Goal: Transaction & Acquisition: Download file/media

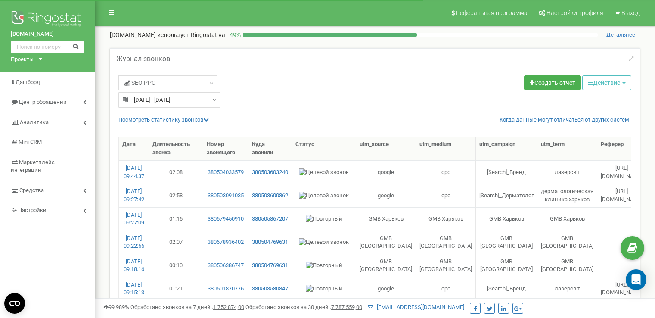
select select "50"
type input "20.08.2025"
type input "21.08.2025"
click at [180, 99] on input "20.08.2025 - 21.08.2025" at bounding box center [169, 99] width 102 height 15
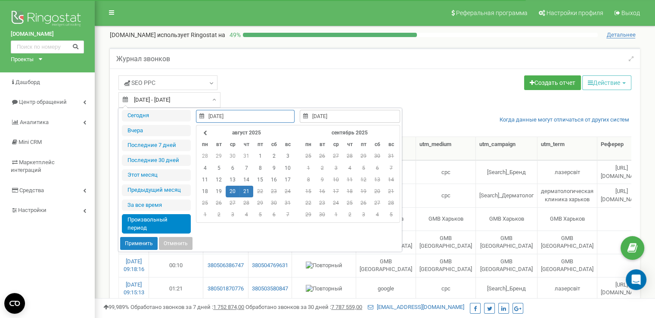
click at [241, 187] on td "21" at bounding box center [246, 192] width 14 height 12
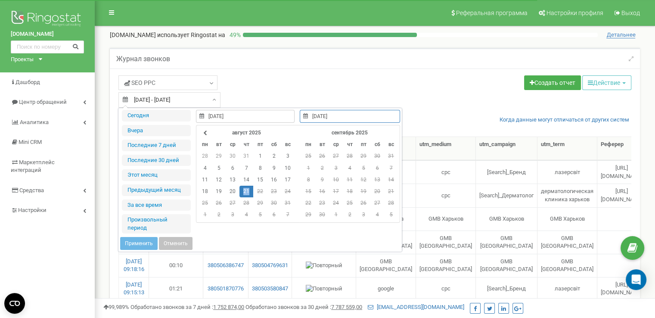
click at [241, 187] on td "21" at bounding box center [246, 192] width 14 height 12
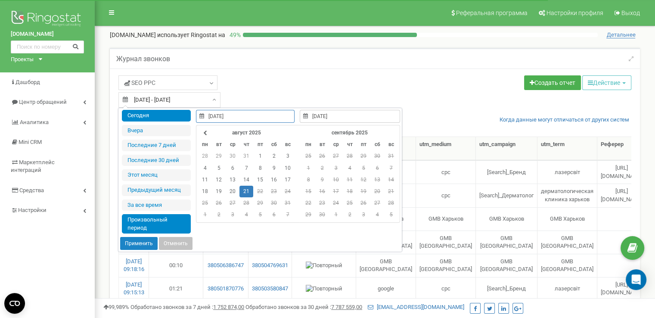
type input "21.08.2025"
click at [127, 243] on button "Применить" at bounding box center [138, 243] width 37 height 13
type input "21.08.2025 - 21.08.2025"
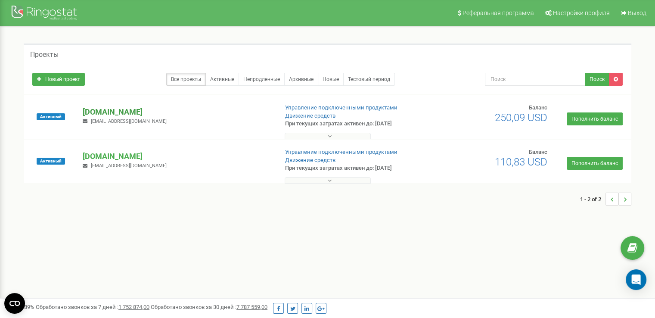
click at [107, 108] on p "[DOMAIN_NAME]" at bounding box center [177, 111] width 188 height 11
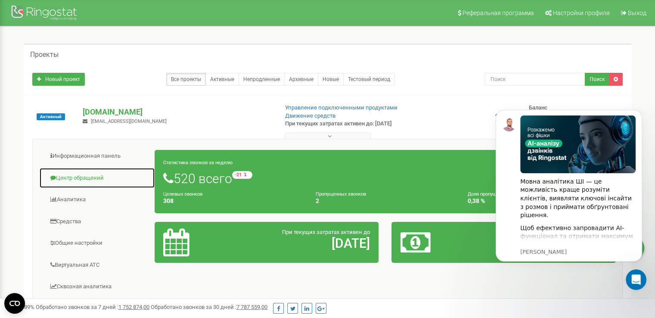
click at [85, 180] on link "Центр обращений" at bounding box center [97, 177] width 116 height 21
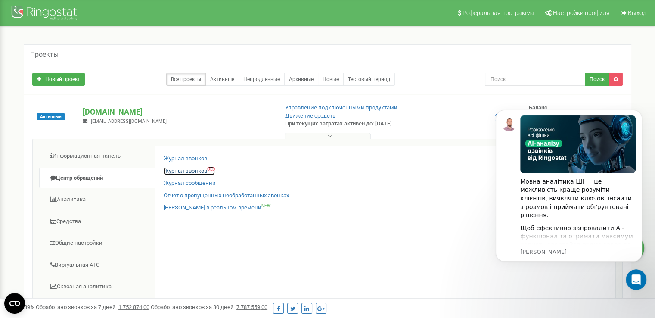
click at [201, 173] on link "Журнал звонков OLD" at bounding box center [189, 171] width 51 height 8
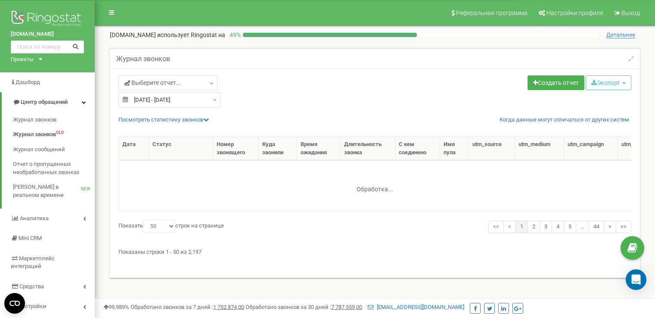
select select "50"
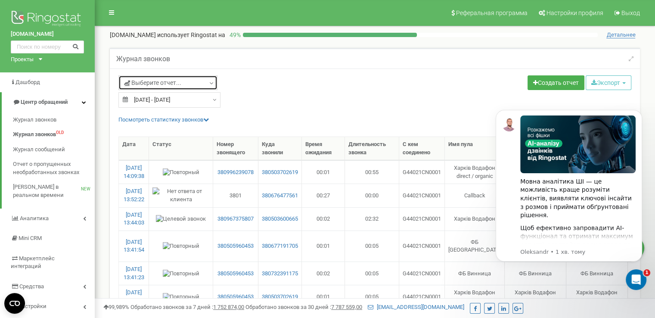
click at [194, 79] on link "Выберите отчет..." at bounding box center [167, 82] width 99 height 15
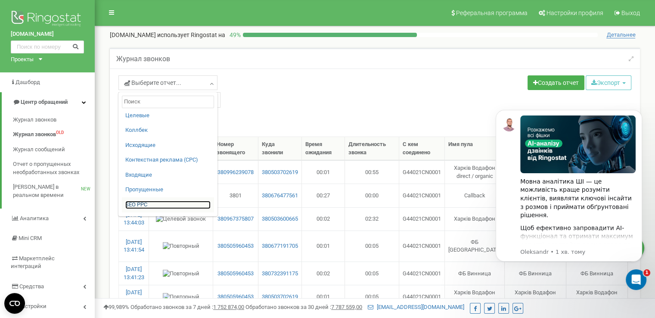
click at [150, 205] on link "SЕО PPС" at bounding box center [167, 205] width 85 height 8
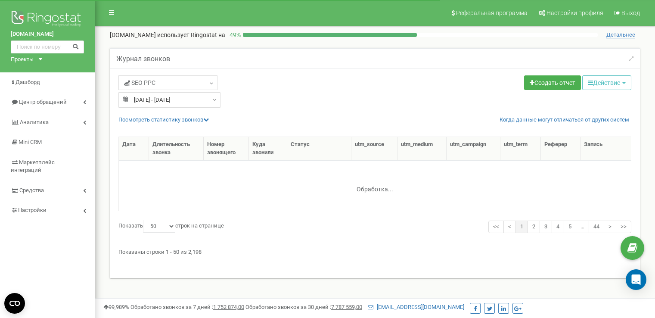
select select "50"
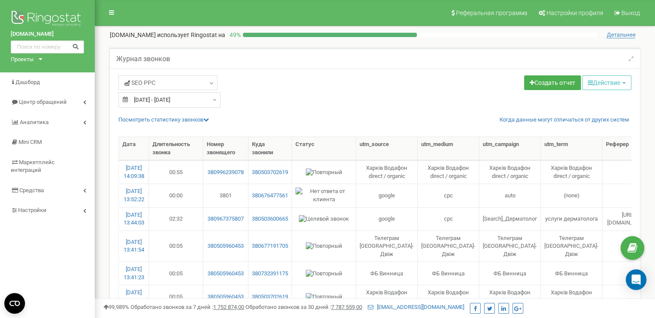
click at [167, 101] on input "22.07.2025 - 21.08.2025" at bounding box center [169, 99] width 102 height 15
type input "22.07.2025"
type input "[DATE]"
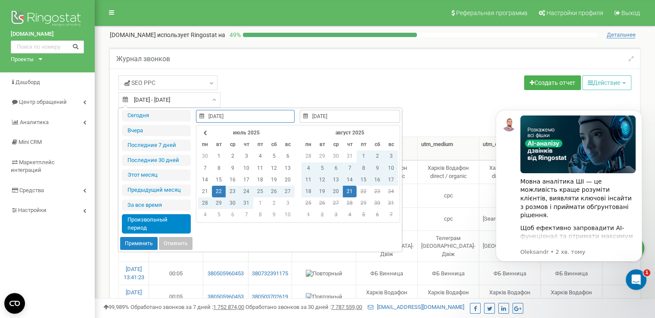
click at [344, 188] on td "21" at bounding box center [350, 192] width 14 height 12
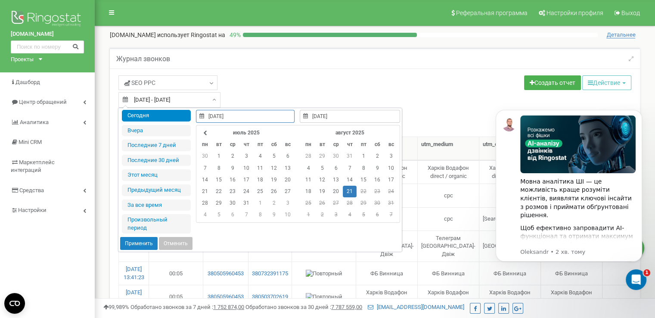
type input "21.08.2025"
click at [128, 243] on button "Применить" at bounding box center [138, 243] width 37 height 13
type input "[DATE] - [DATE]"
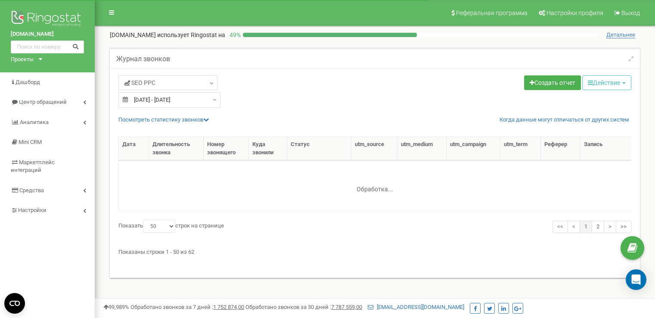
select select "50"
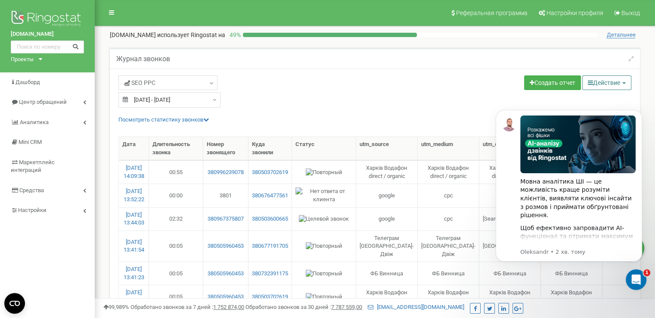
click at [592, 83] on button "Действие" at bounding box center [606, 82] width 49 height 15
click at [632, 276] on icon "Відкрити програму для спілкування Intercom" at bounding box center [635, 278] width 14 height 14
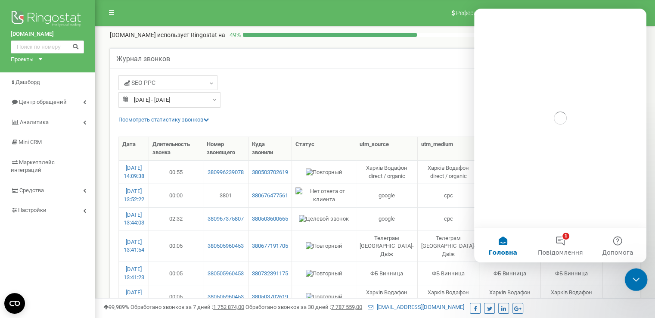
click at [627, 273] on div "Закрити програму для спілкування Intercom" at bounding box center [634, 278] width 21 height 21
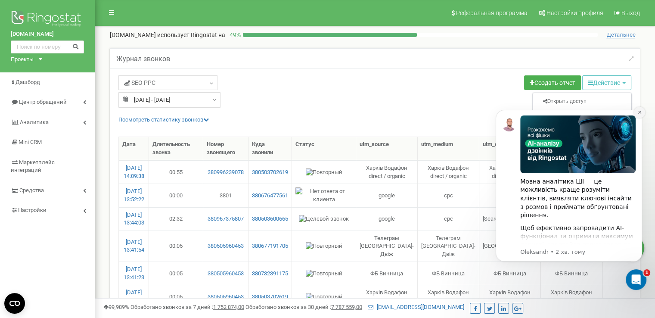
click at [641, 112] on icon "Dismiss notification" at bounding box center [639, 112] width 5 height 5
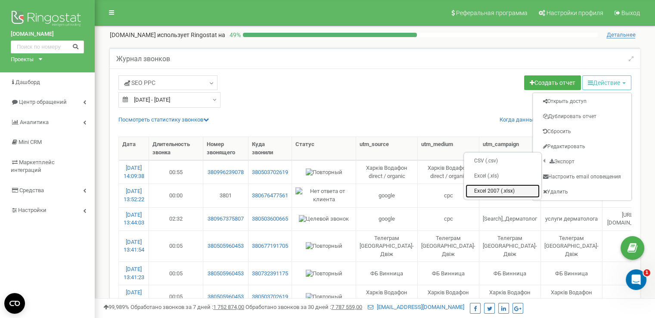
click at [510, 190] on link "Excel 2007 (.xlsx)" at bounding box center [502, 190] width 74 height 13
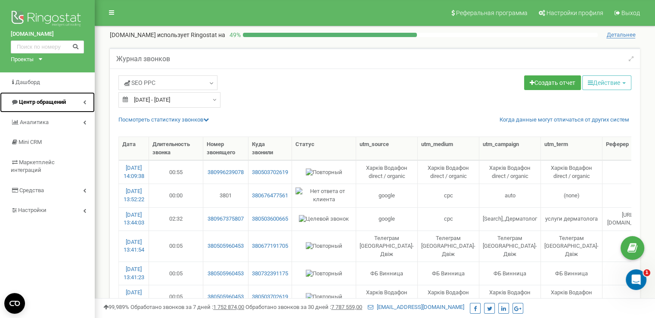
click at [37, 101] on span "Центр обращений" at bounding box center [42, 102] width 47 height 6
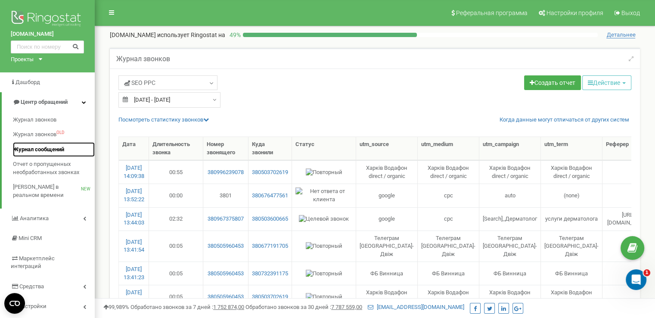
click at [29, 150] on span "Журнал сообщений" at bounding box center [38, 150] width 51 height 8
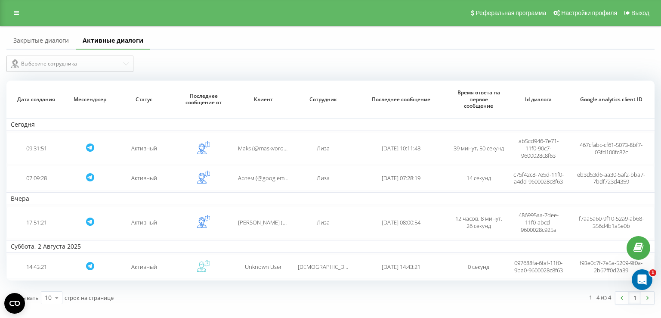
click at [57, 45] on link "Закрытые диалоги" at bounding box center [40, 40] width 69 height 17
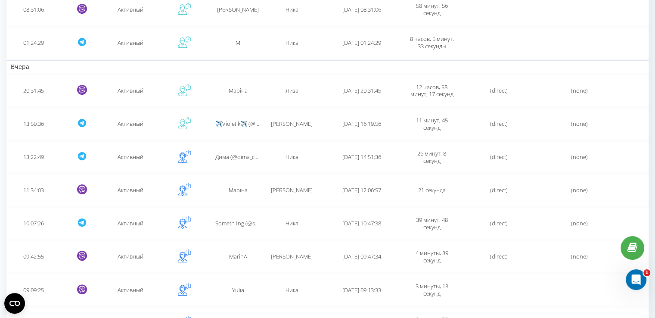
scroll to position [190, 0]
